Goal: Task Accomplishment & Management: Manage account settings

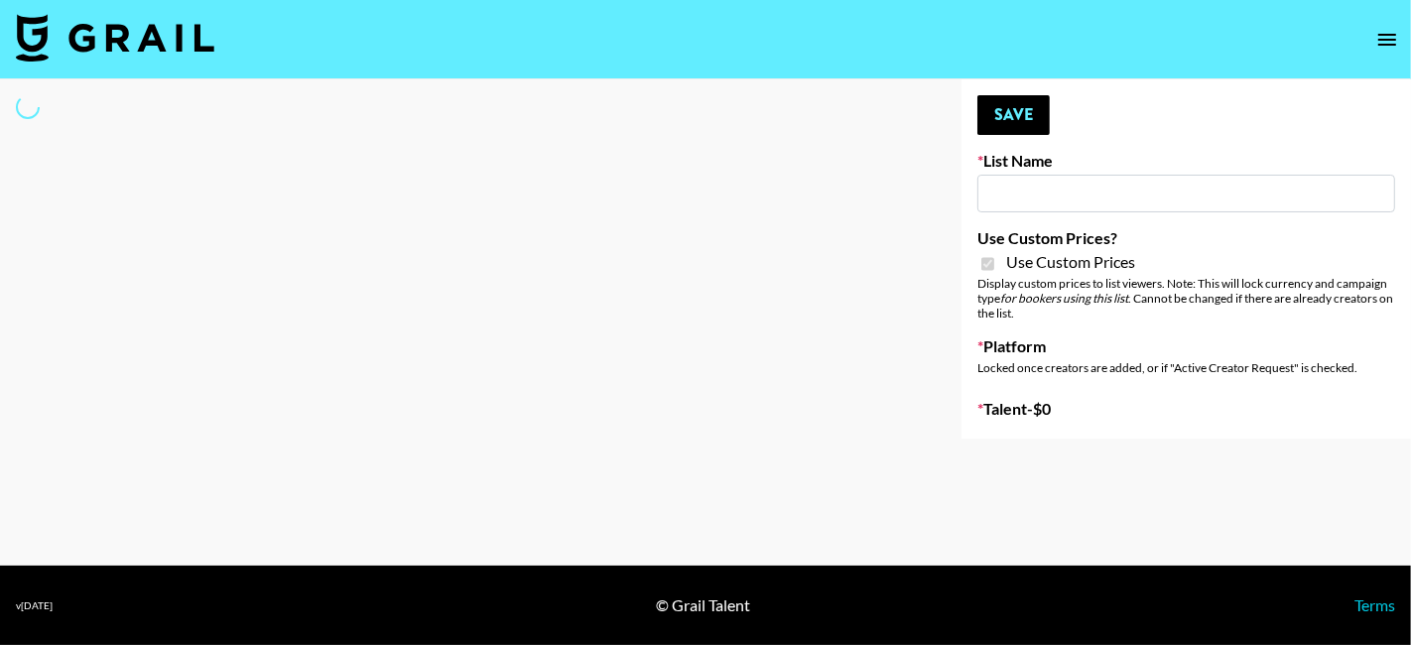
type input "Gensmo (Tiktok)"
checkbox input "true"
select select "Brand"
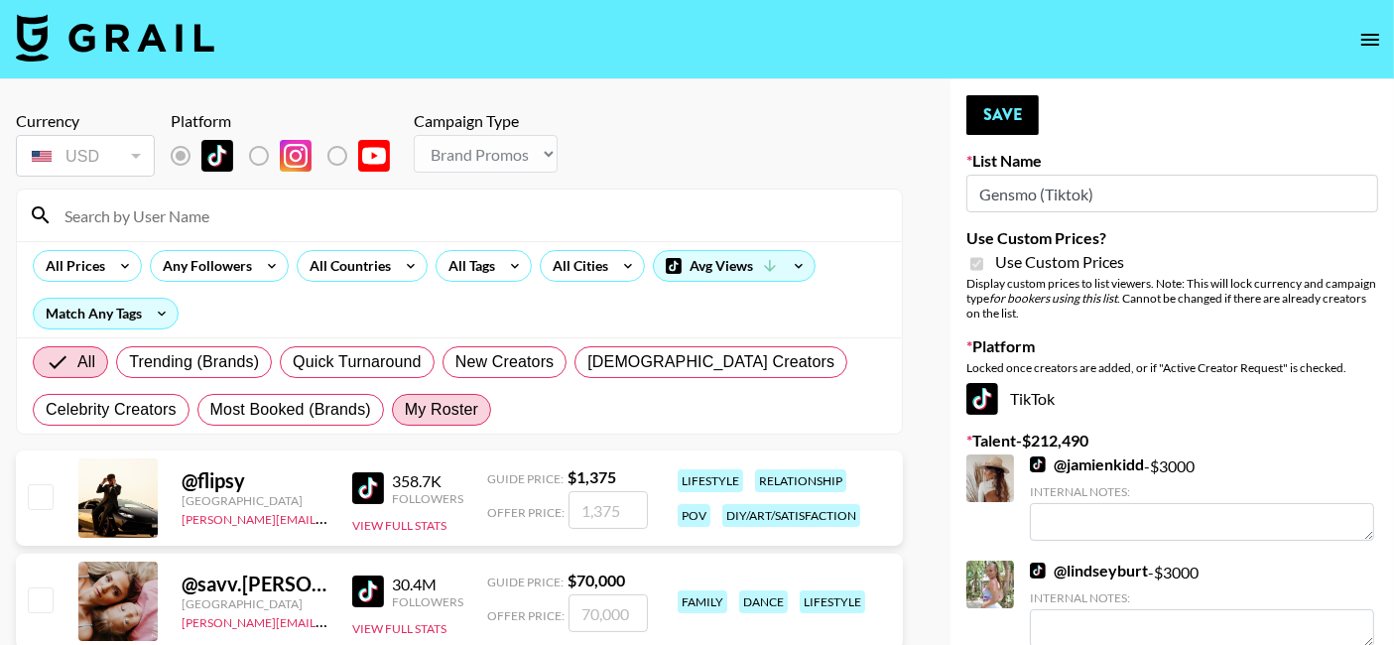
click at [435, 406] on span "My Roster" at bounding box center [441, 410] width 73 height 24
click at [405, 410] on input "My Roster" at bounding box center [405, 410] width 0 height 0
radio input "true"
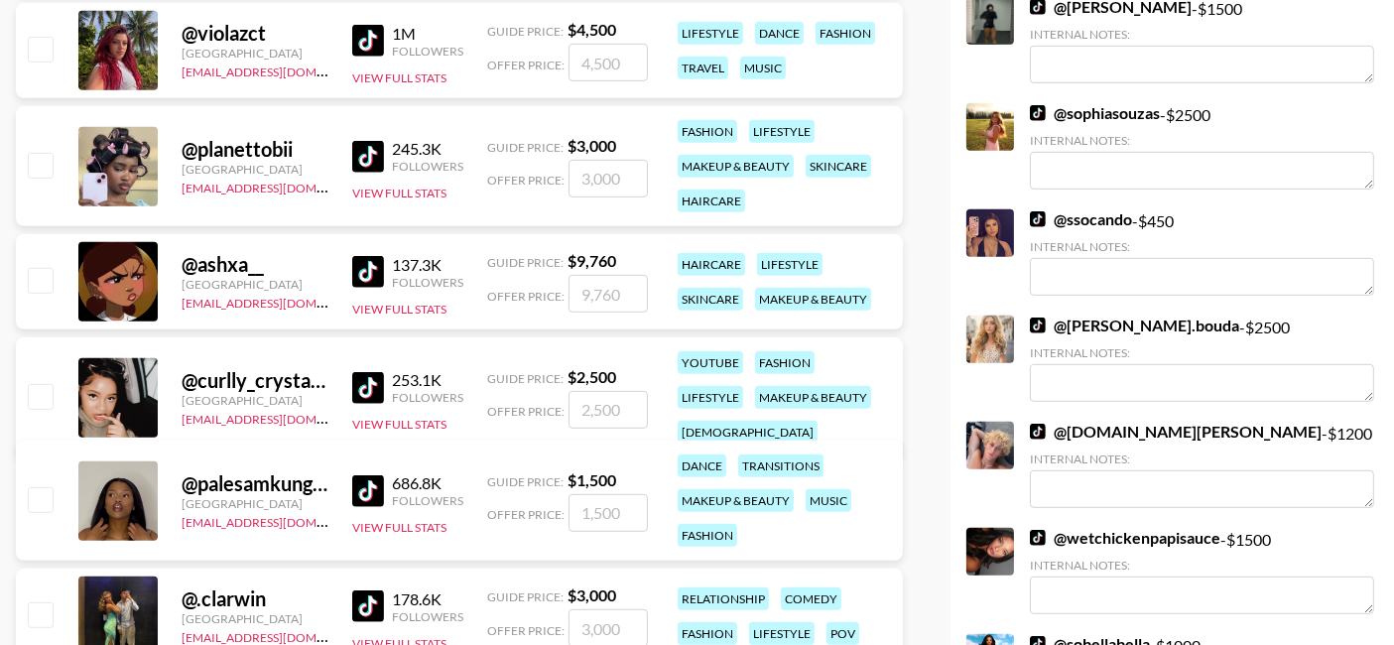
scroll to position [969, 0]
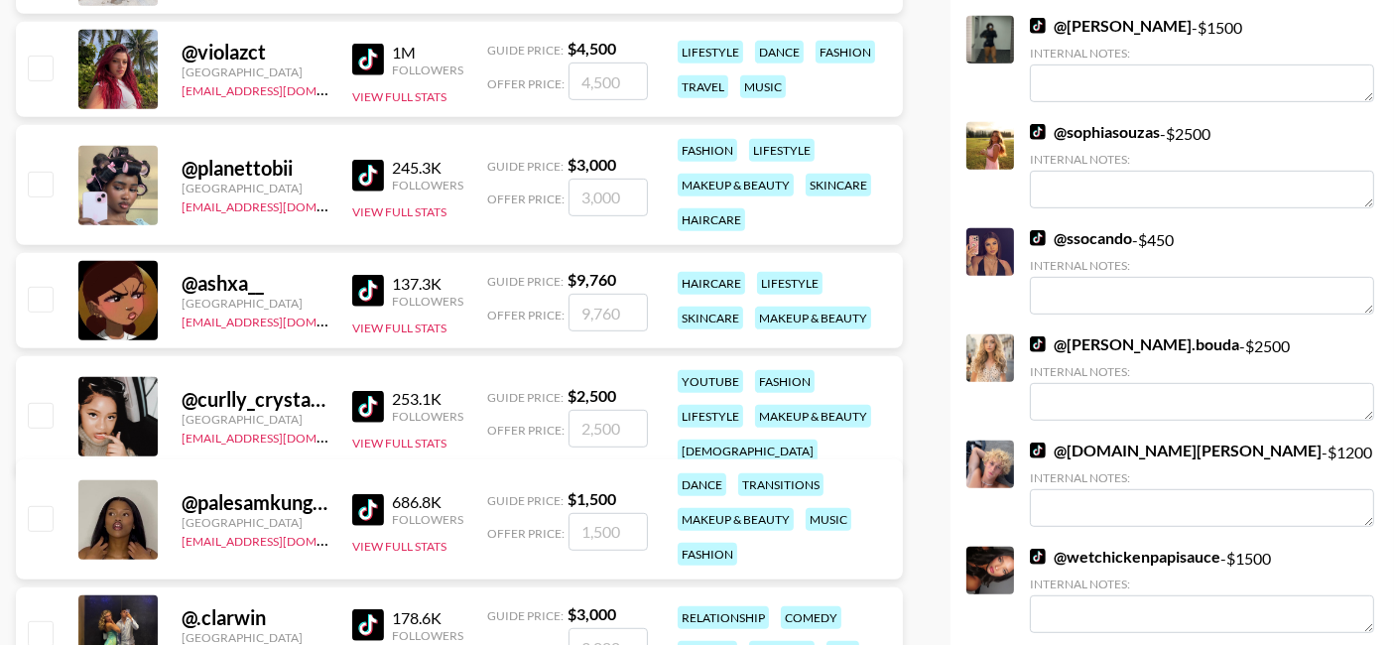
click at [615, 187] on input "number" at bounding box center [607, 198] width 79 height 38
type input "2"
checkbox input "true"
type input "2000"
click at [596, 419] on input "number" at bounding box center [607, 429] width 79 height 38
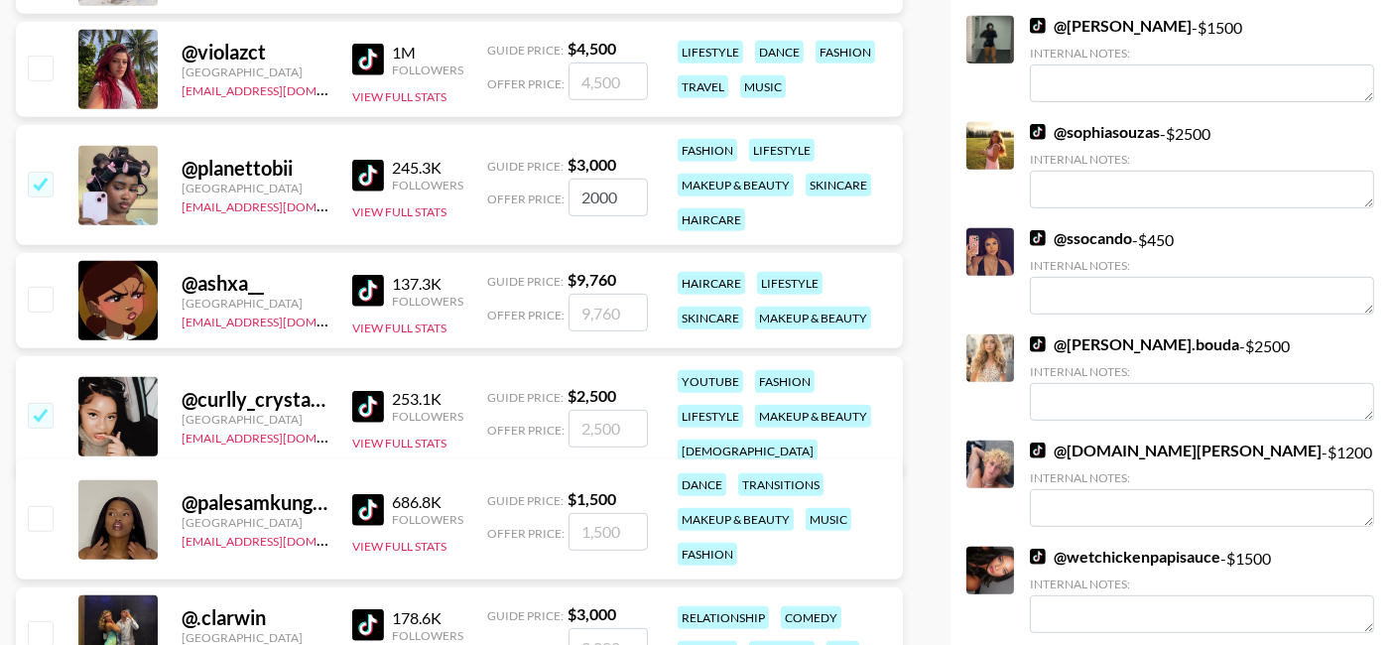
checkbox input "true"
type input "1500"
click at [627, 200] on input "2000" at bounding box center [607, 198] width 79 height 38
type input "2500"
click at [596, 540] on input "number" at bounding box center [607, 532] width 79 height 38
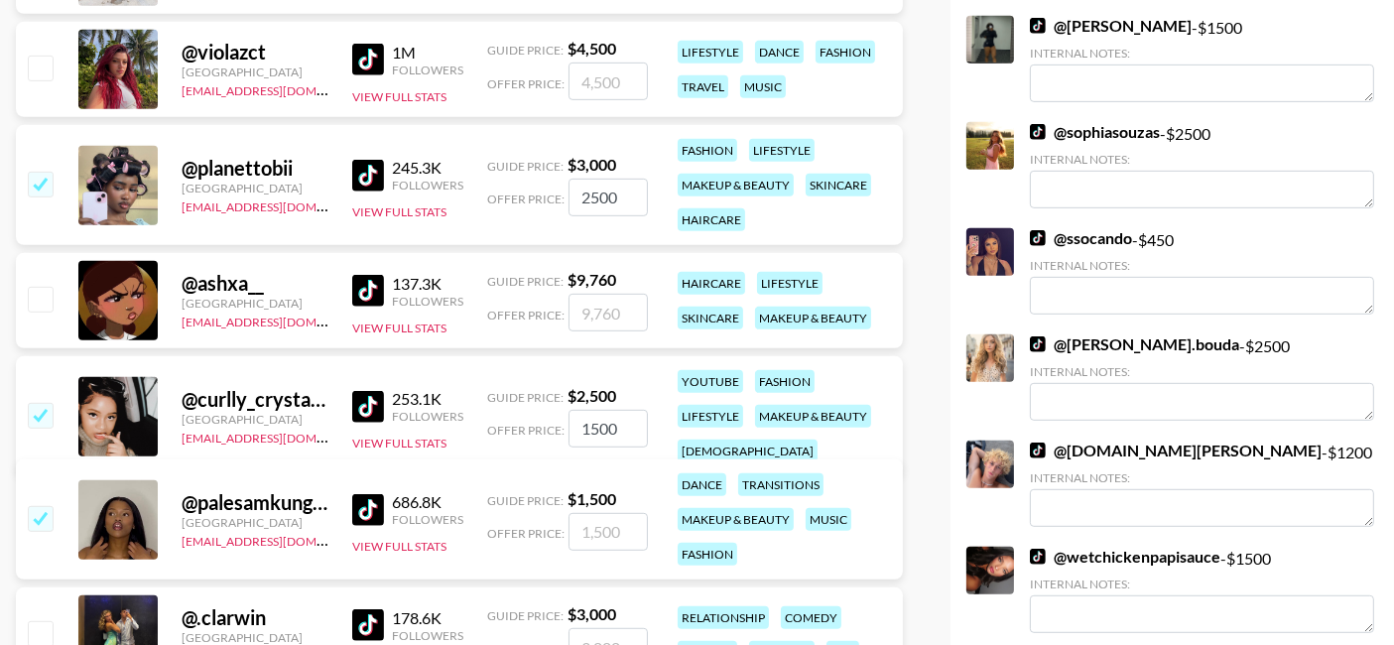
checkbox input "true"
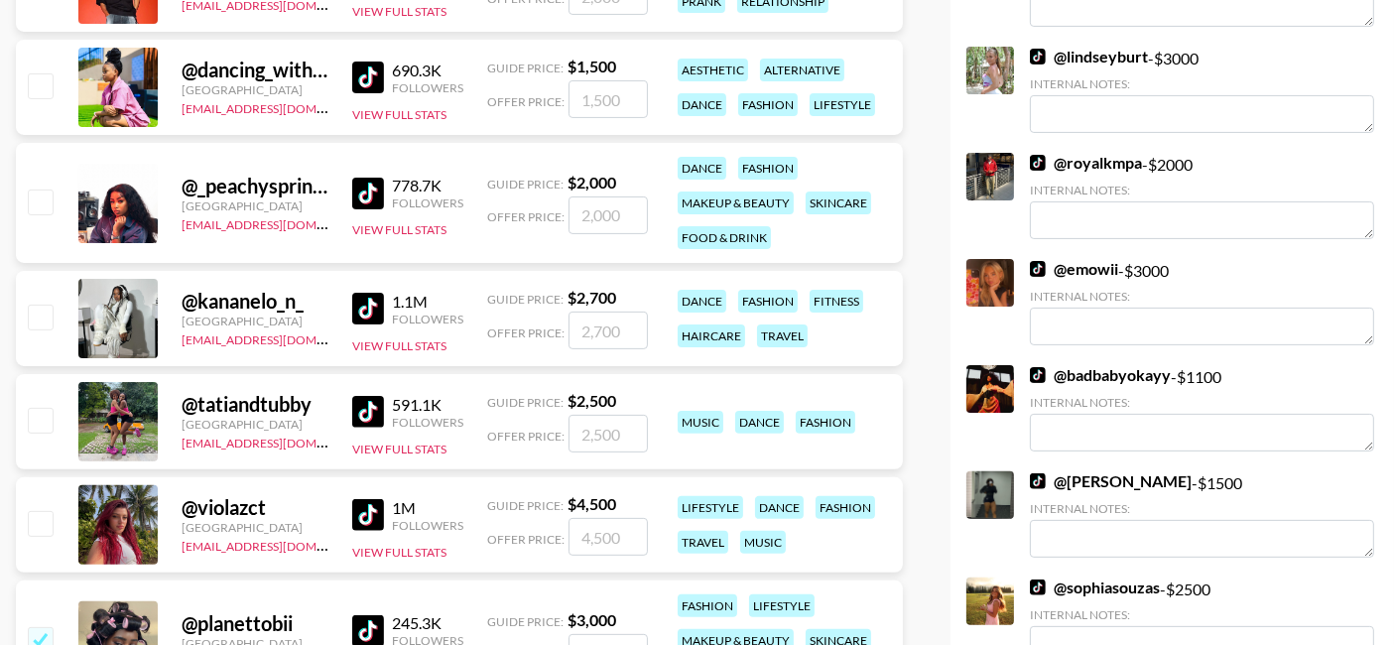
scroll to position [429, 0]
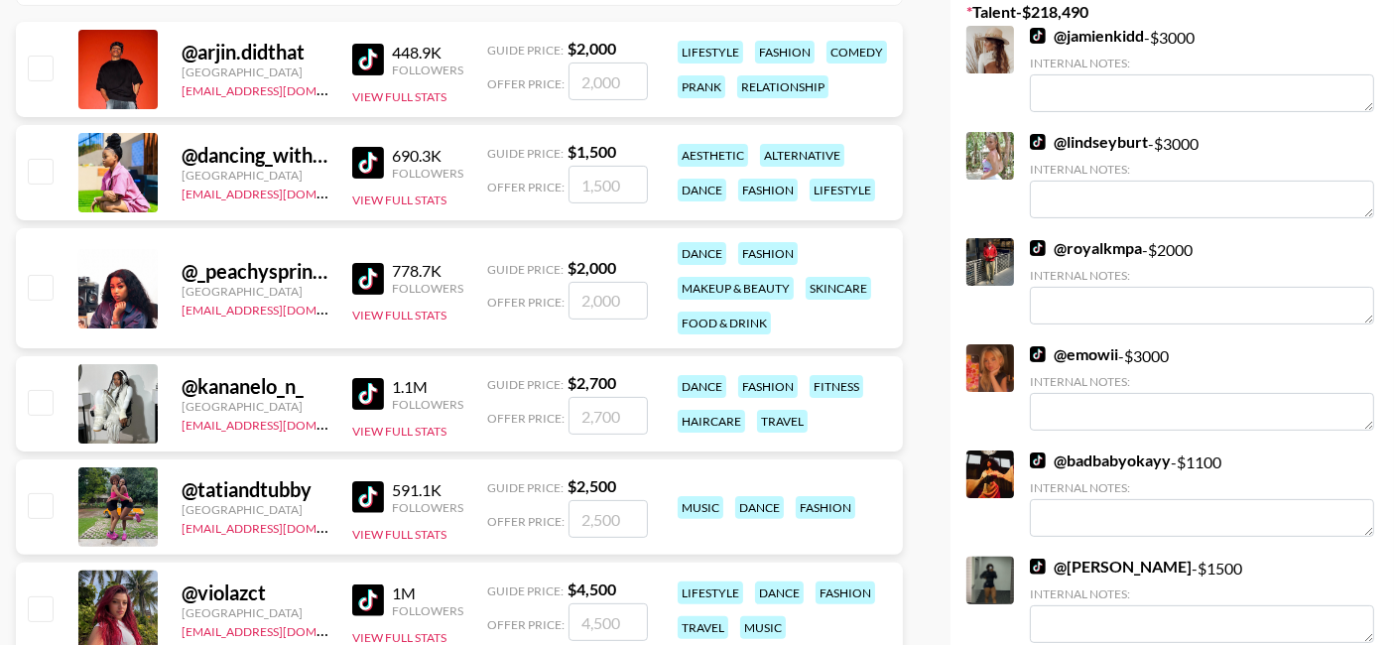
type input "2000"
click at [618, 303] on input "number" at bounding box center [607, 301] width 79 height 38
checkbox input "true"
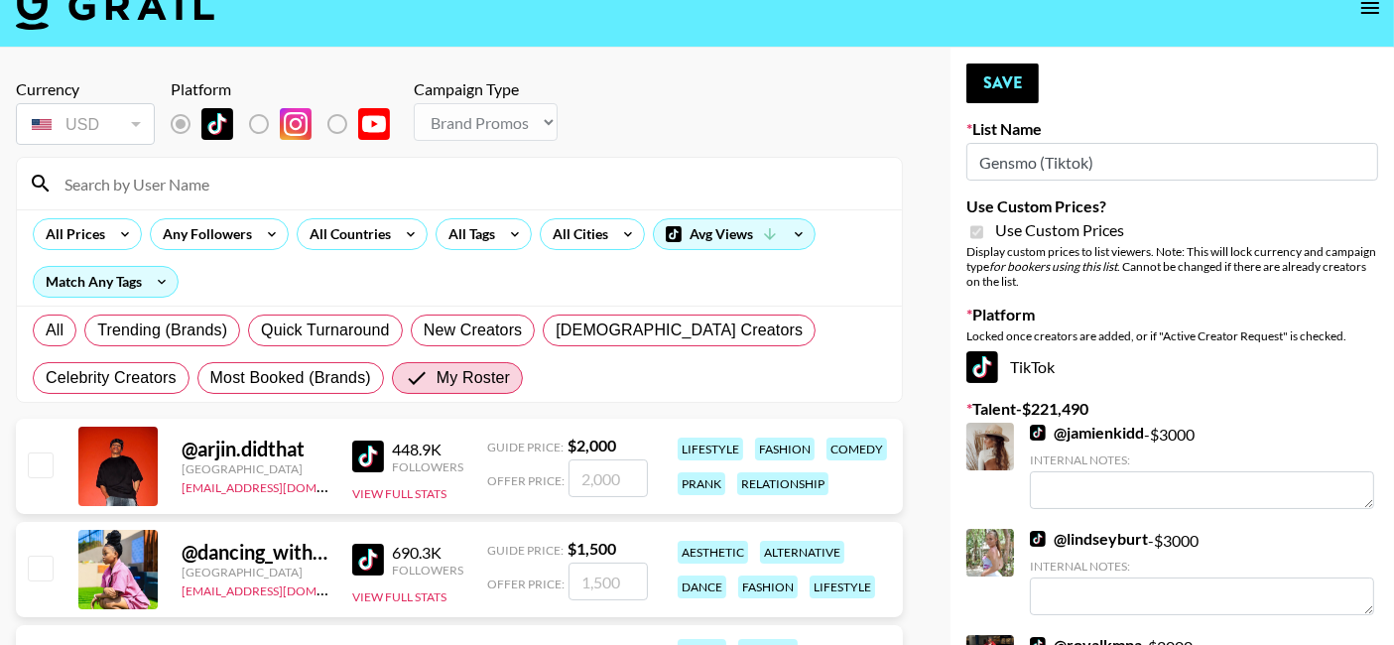
scroll to position [17, 0]
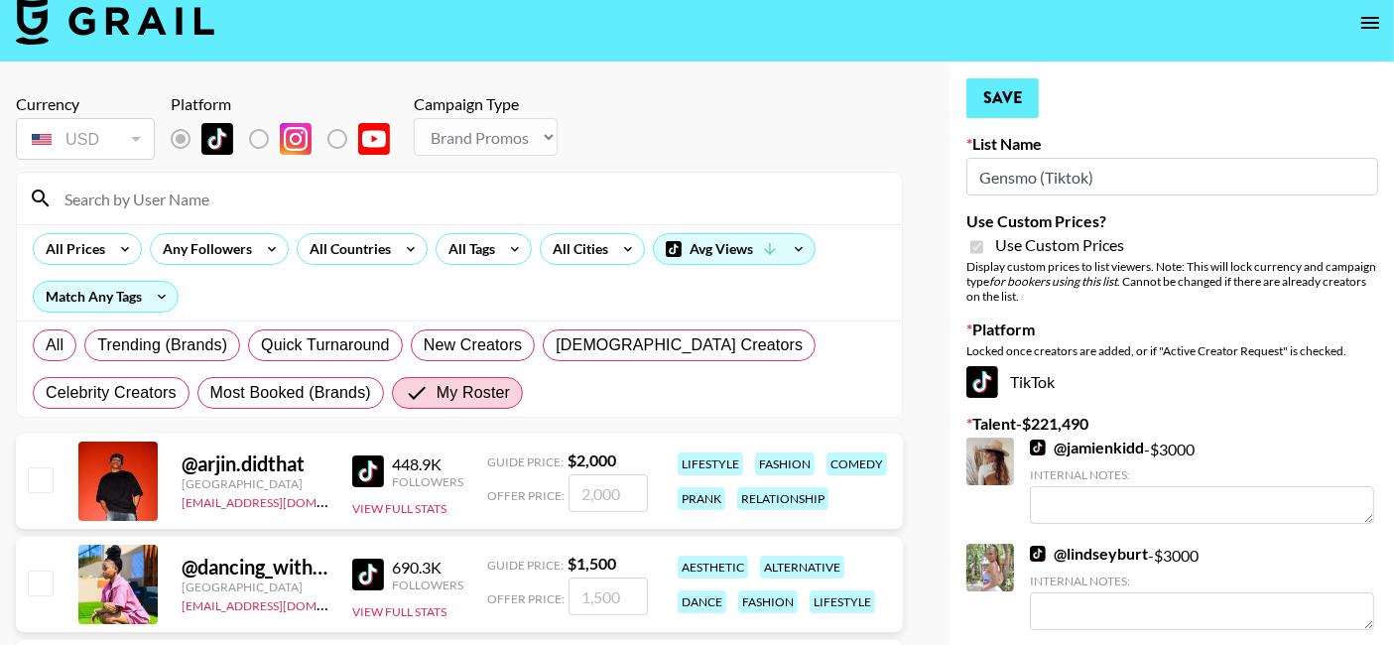
type input "3000"
click at [998, 99] on button "Save" at bounding box center [1002, 98] width 72 height 40
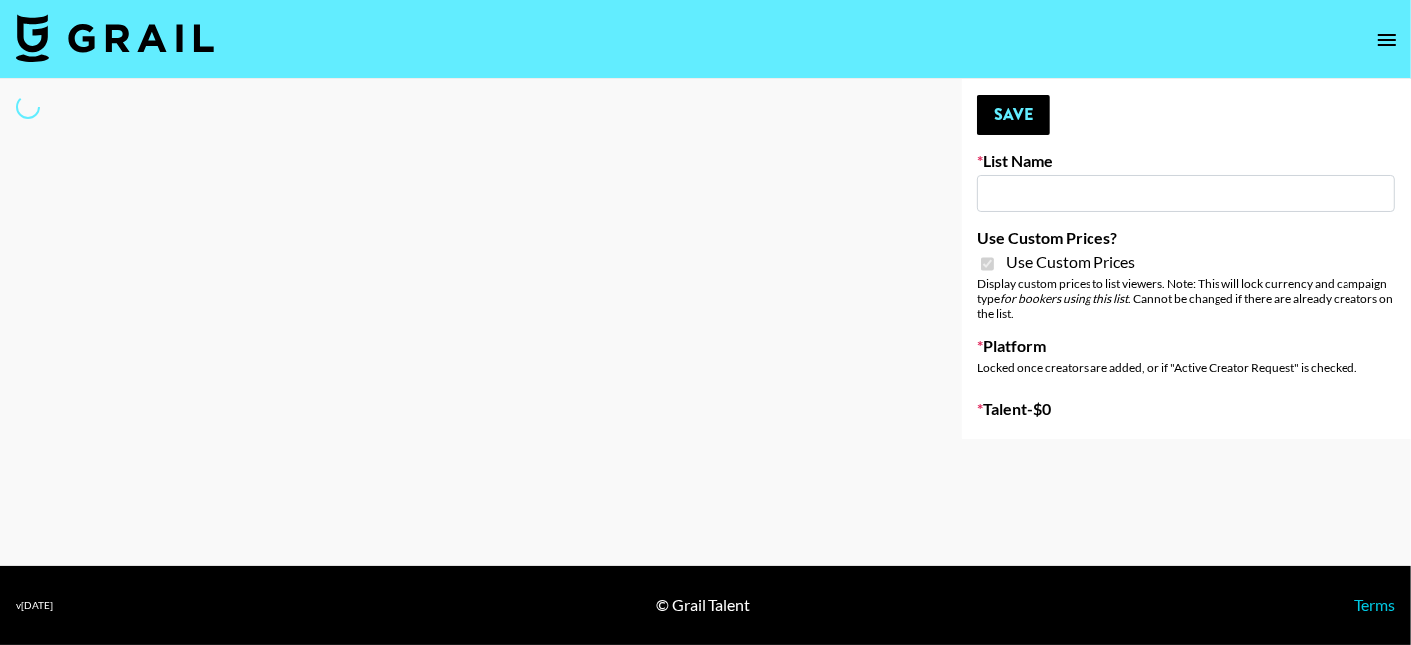
type input "DDG Beauty"
checkbox input "true"
select select "Brand"
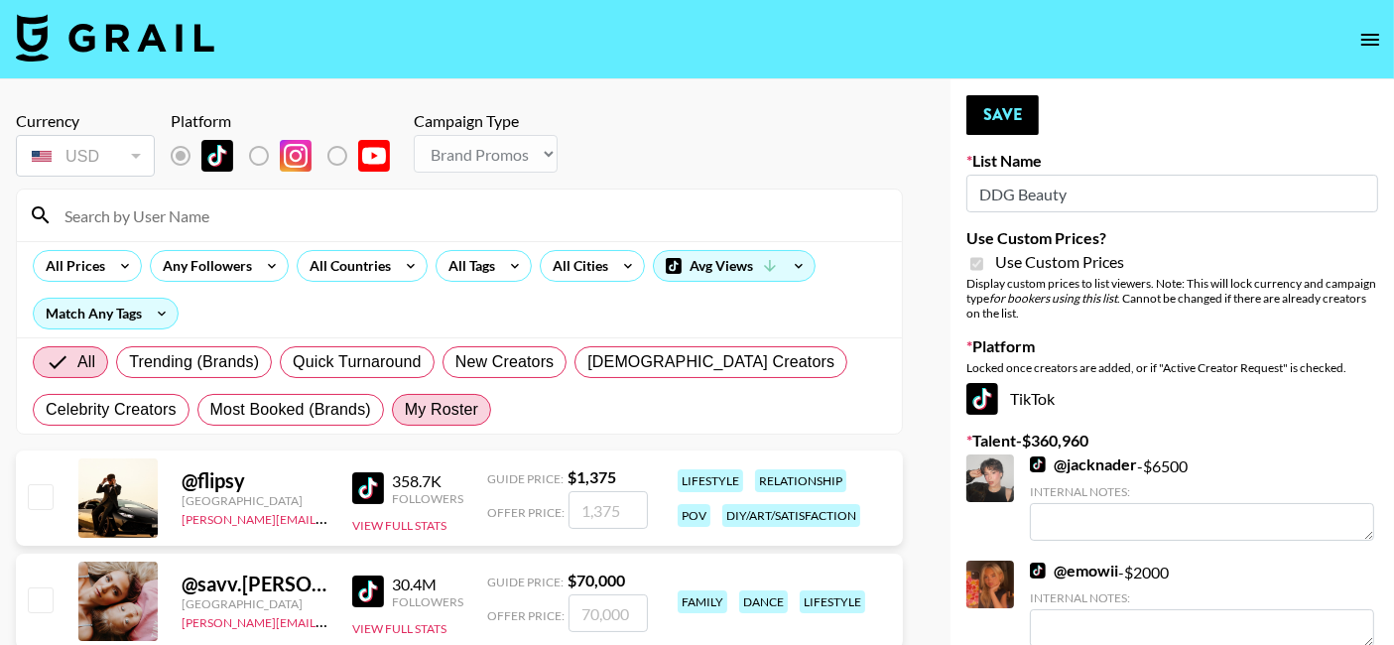
click at [439, 398] on span "My Roster" at bounding box center [441, 410] width 73 height 24
click at [405, 410] on input "My Roster" at bounding box center [405, 410] width 0 height 0
radio input "true"
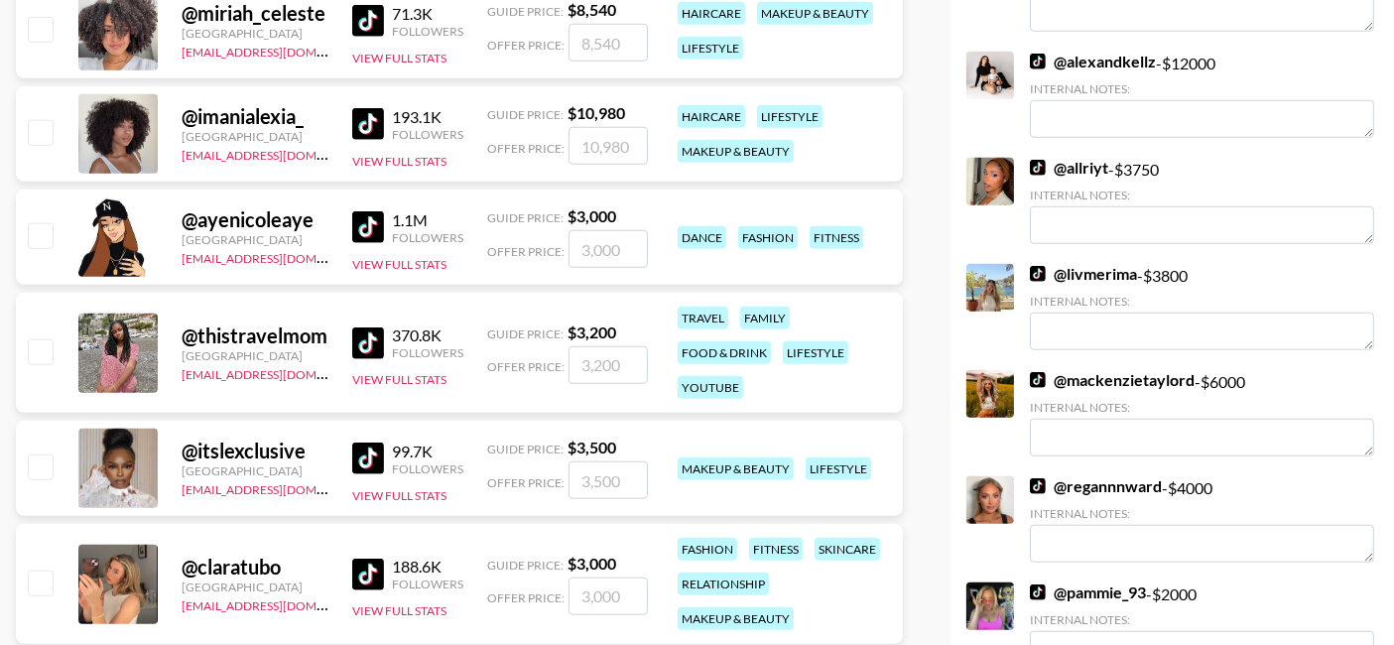
scroll to position [1678, 0]
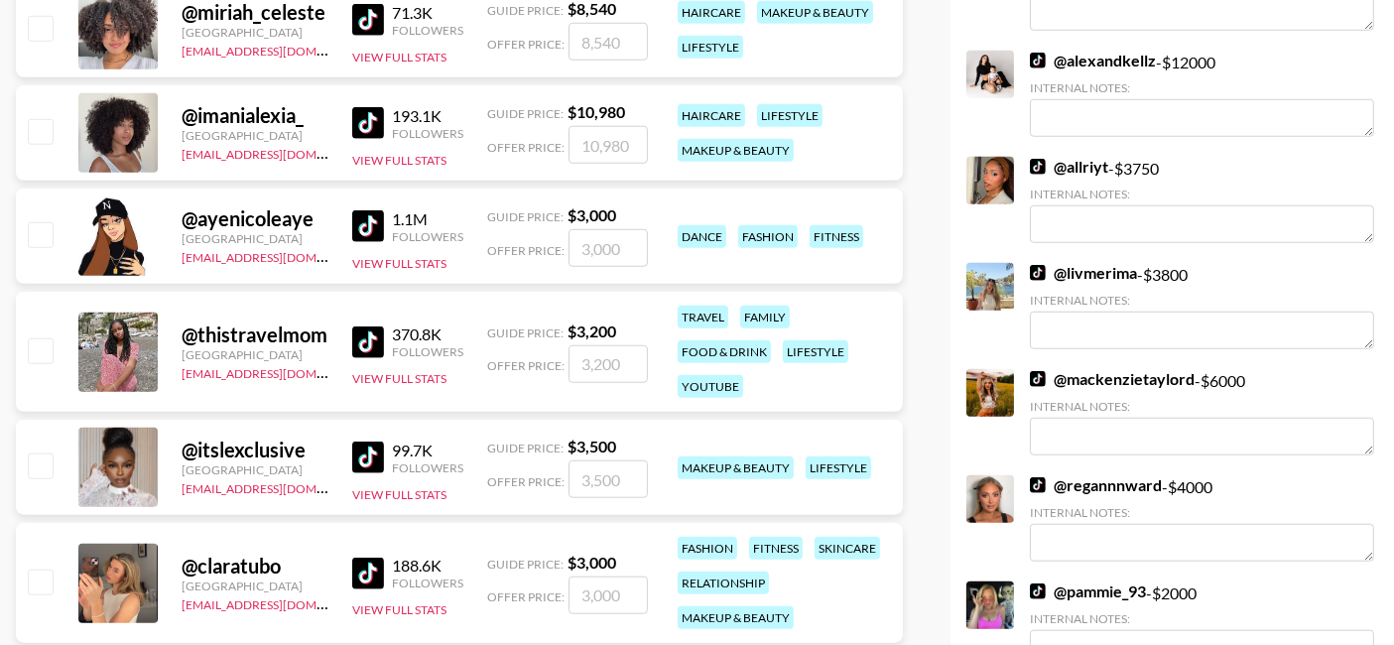
click at [568, 467] on input "number" at bounding box center [607, 479] width 79 height 38
checkbox input "true"
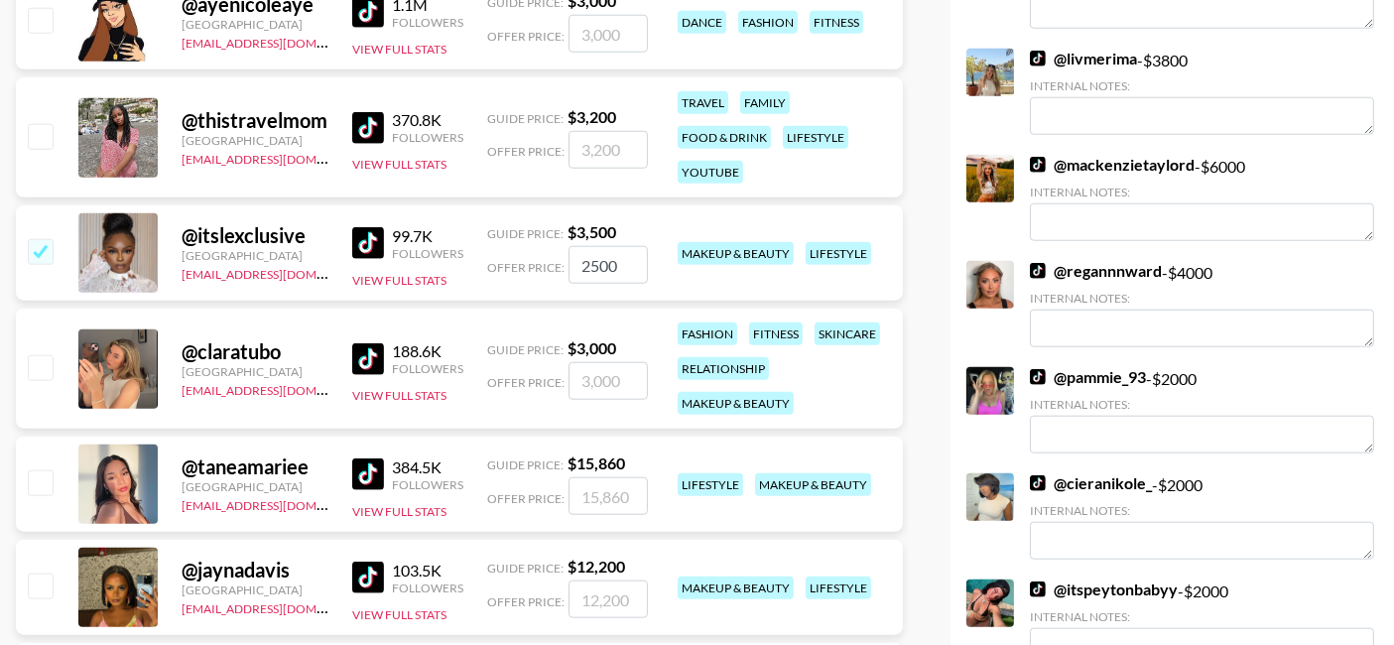
scroll to position [1896, 0]
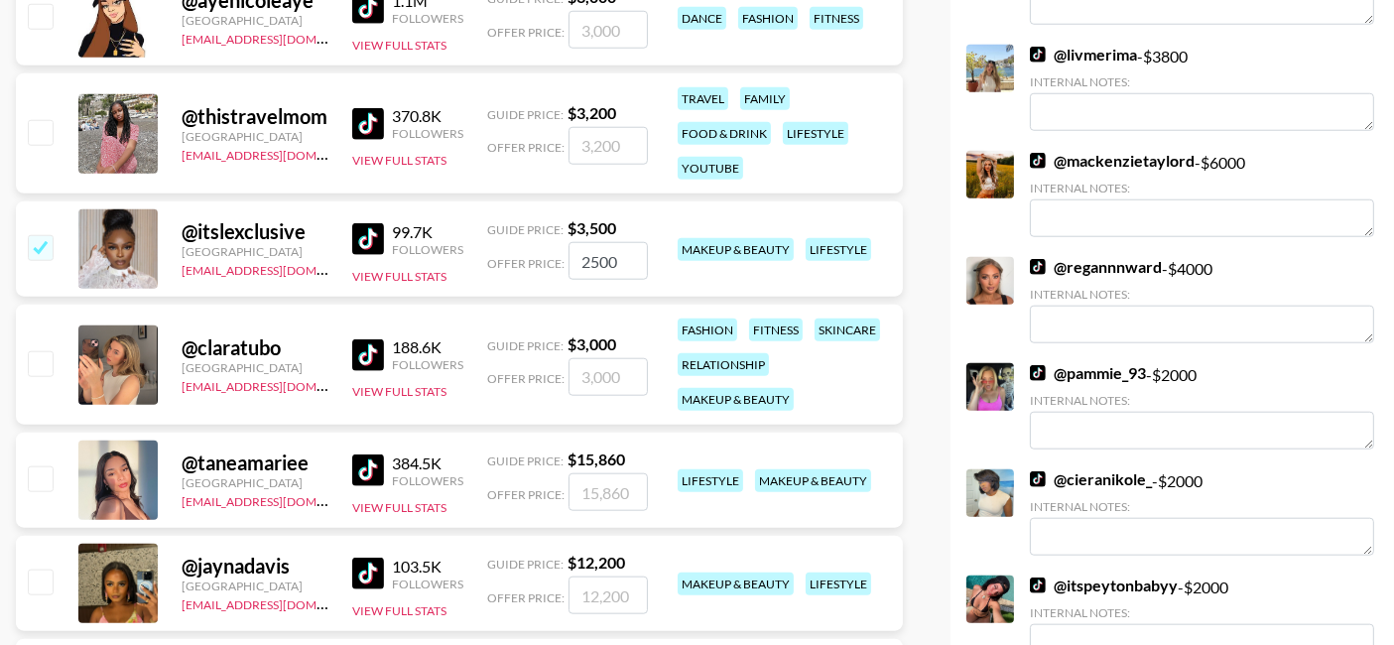
type input "2500"
click at [604, 506] on input "number" at bounding box center [607, 492] width 79 height 38
checkbox input "true"
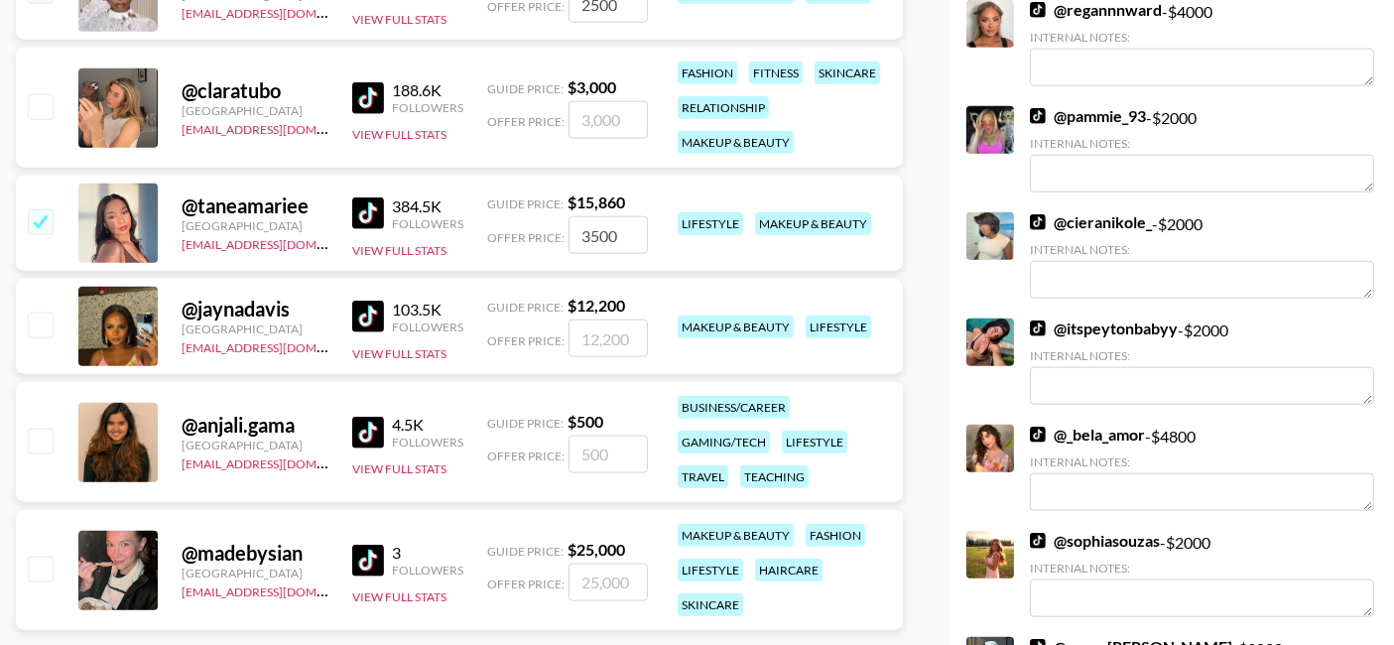
scroll to position [2160, 0]
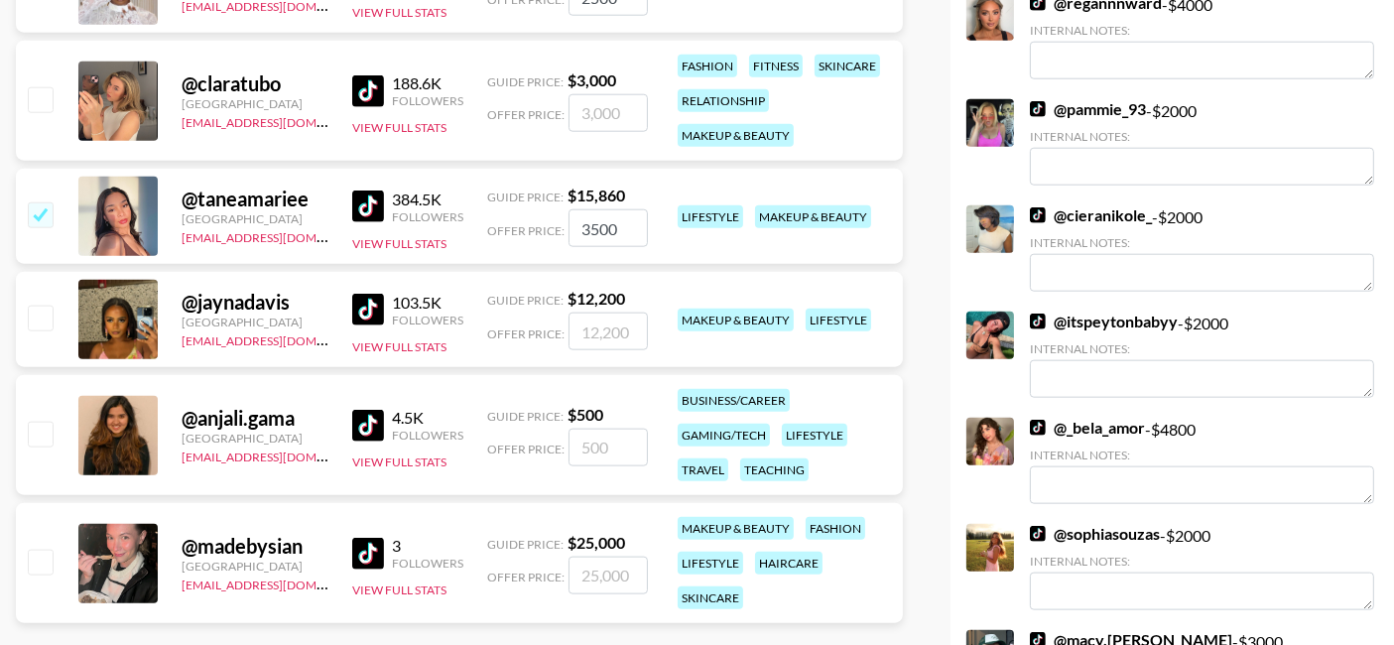
type input "3500"
click at [609, 327] on input "number" at bounding box center [607, 332] width 79 height 38
checkbox input "true"
type input "4000"
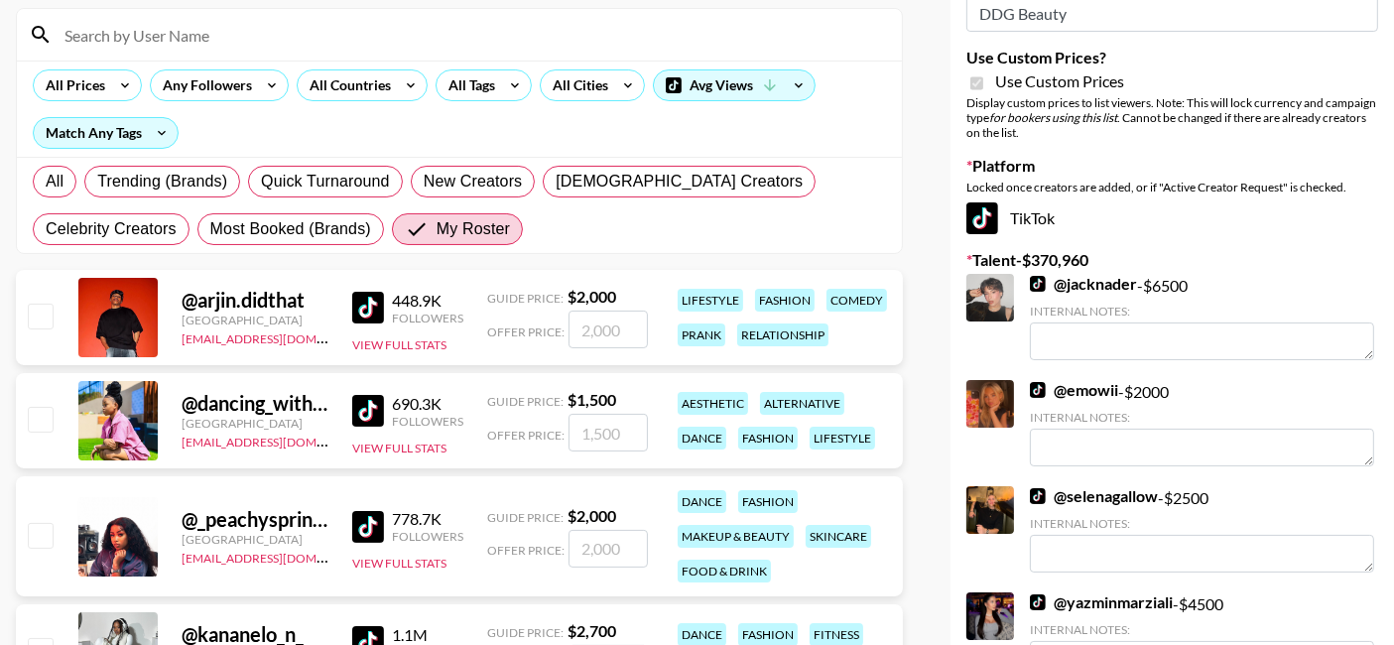
scroll to position [0, 0]
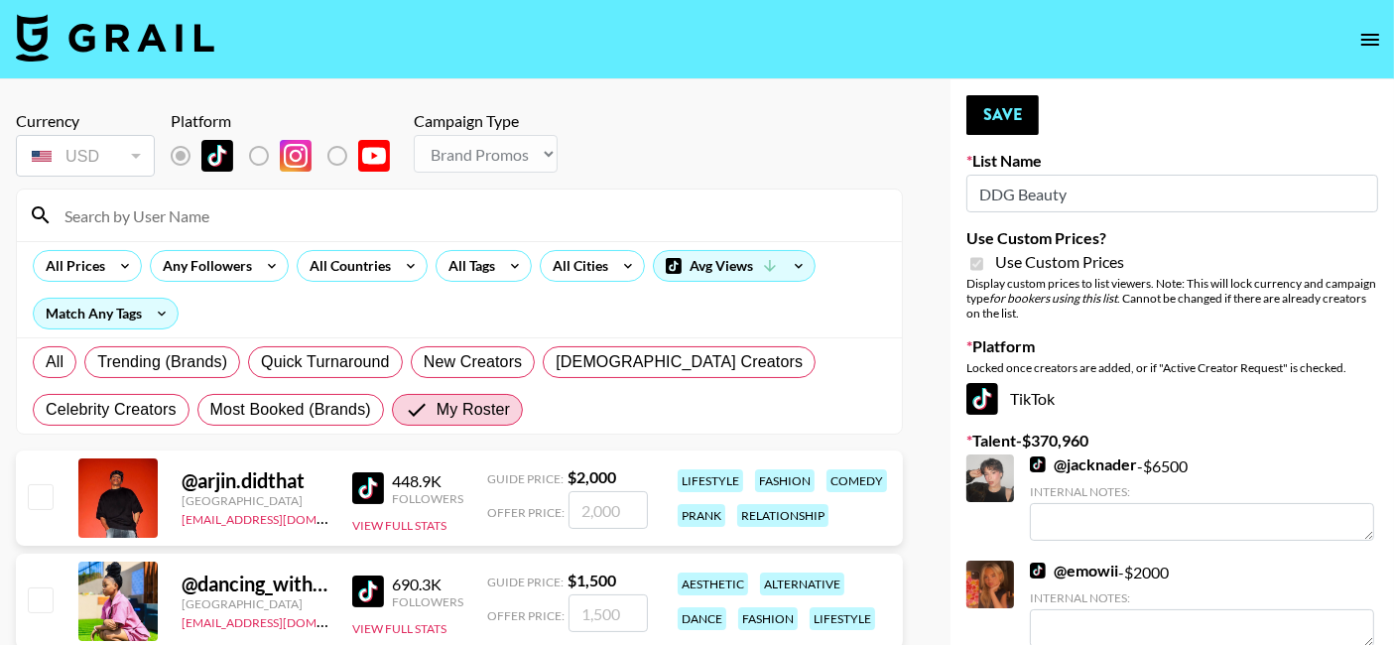
click at [997, 97] on button "Save" at bounding box center [1002, 115] width 72 height 40
